Goal: Transaction & Acquisition: Purchase product/service

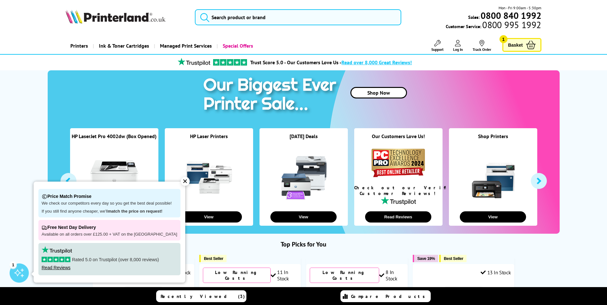
click at [518, 44] on span "Basket" at bounding box center [515, 45] width 15 height 9
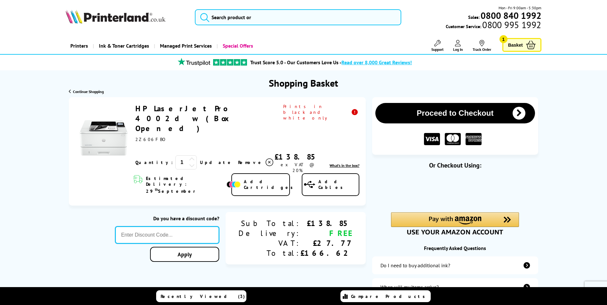
click at [189, 227] on input "text" at bounding box center [167, 235] width 104 height 17
paste input "LOYALTY2025"
type input "LOYALTY2025"
click at [210, 227] on div "Proceed to Checkout Shopping Basket 1 Update" at bounding box center [303, 220] width 607 height 247
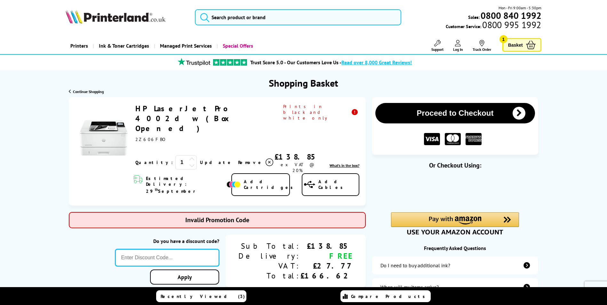
drag, startPoint x: 216, startPoint y: 223, endPoint x: 208, endPoint y: 228, distance: 9.9
click at [213, 249] on input "text" at bounding box center [167, 257] width 104 height 17
paste input "SELECT10"
type input "SELECT10"
click at [208, 247] on div "Proceed to Checkout Shopping Basket ex VAT @ 20% 1 Update ex VAT @ 20%" at bounding box center [303, 220] width 607 height 247
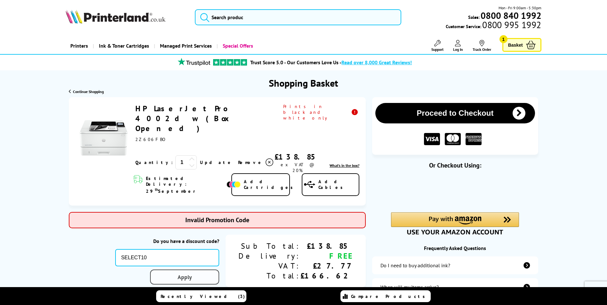
click at [213, 270] on link "Apply" at bounding box center [184, 277] width 69 height 15
